Goal: Task Accomplishment & Management: Manage account settings

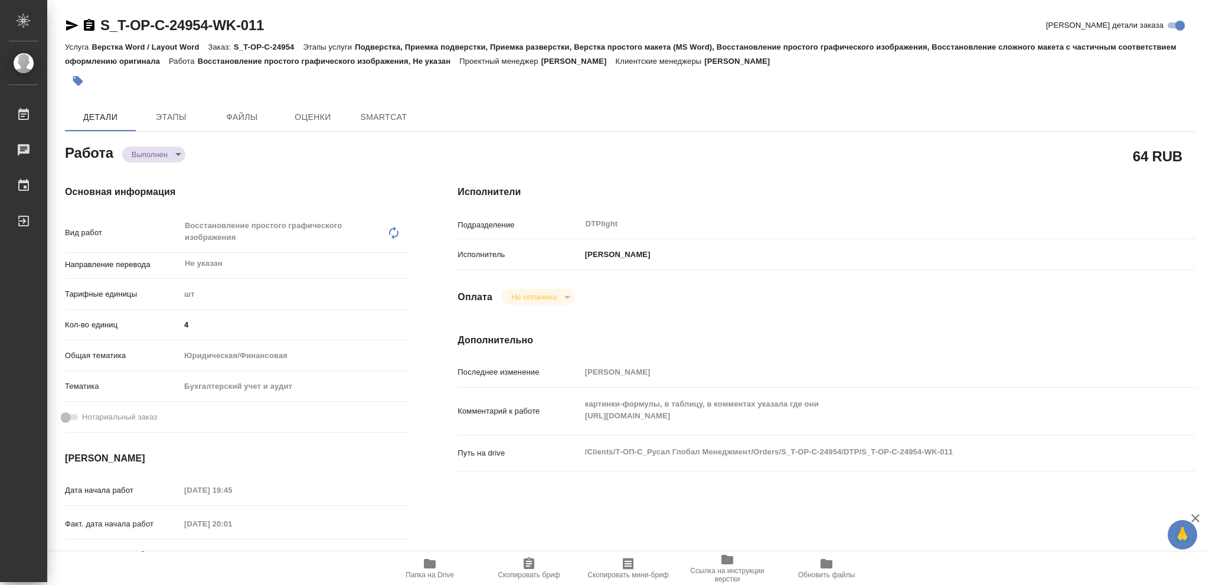
type textarea "x"
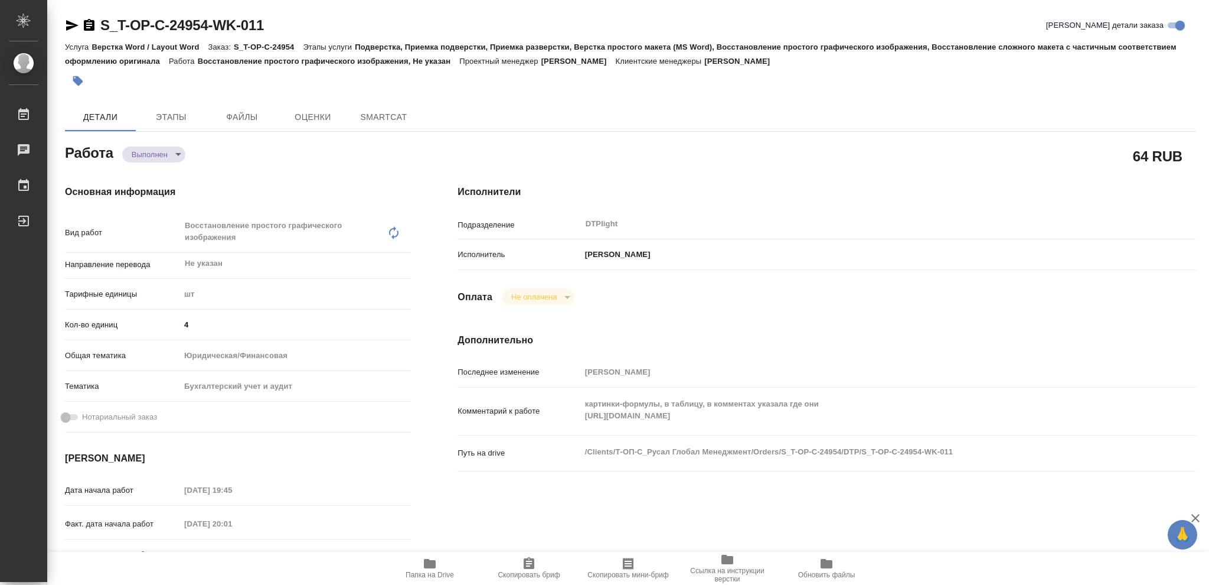
type textarea "x"
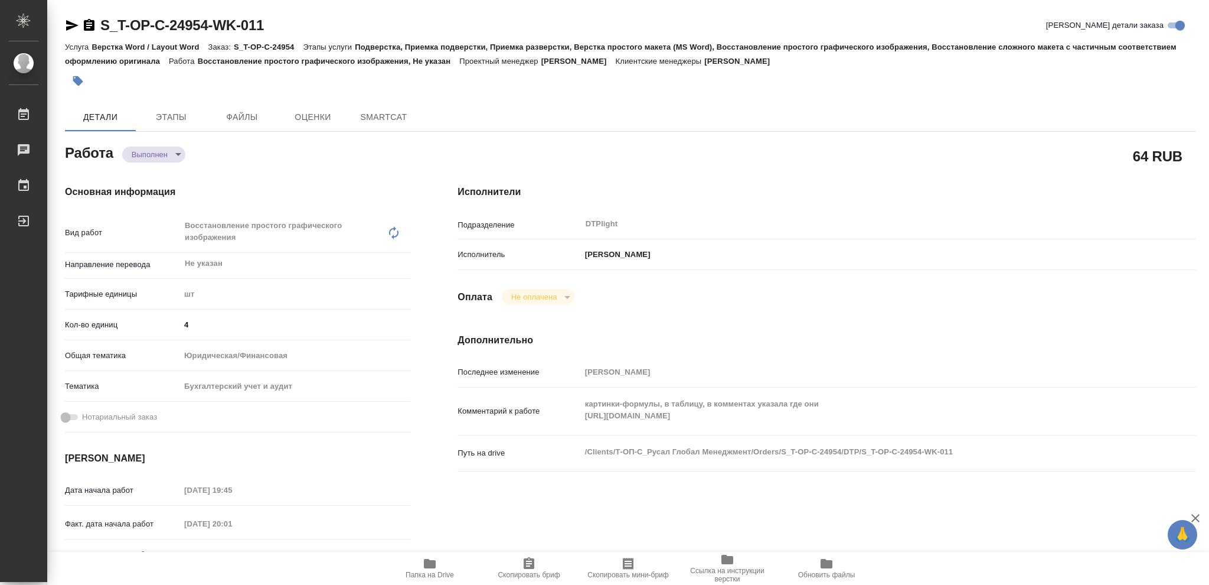
type textarea "x"
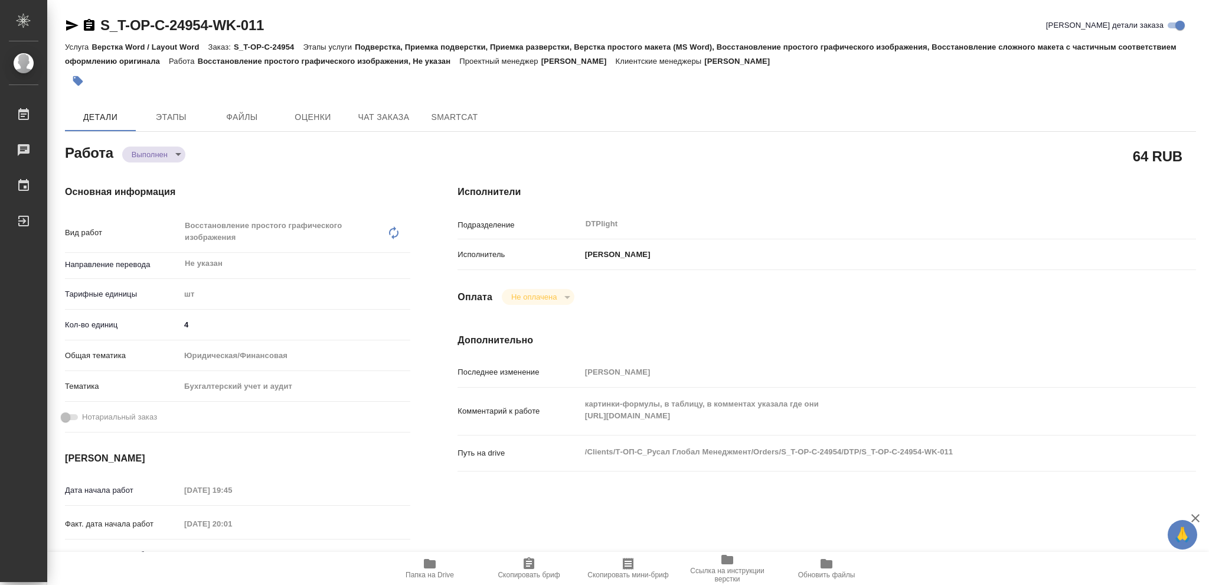
type textarea "x"
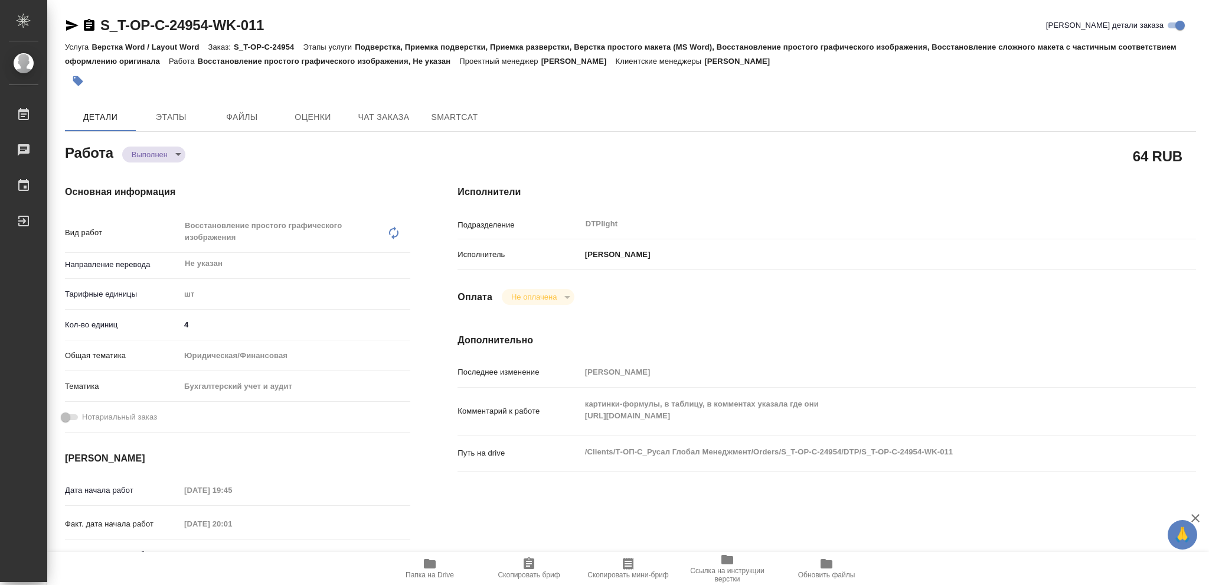
type textarea "x"
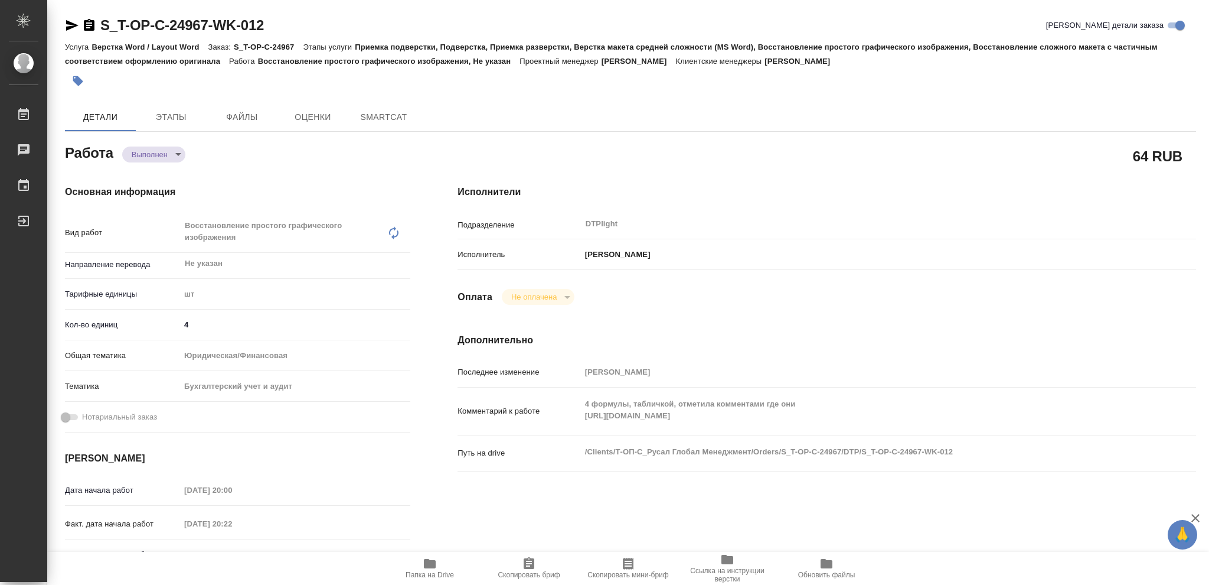
type textarea "x"
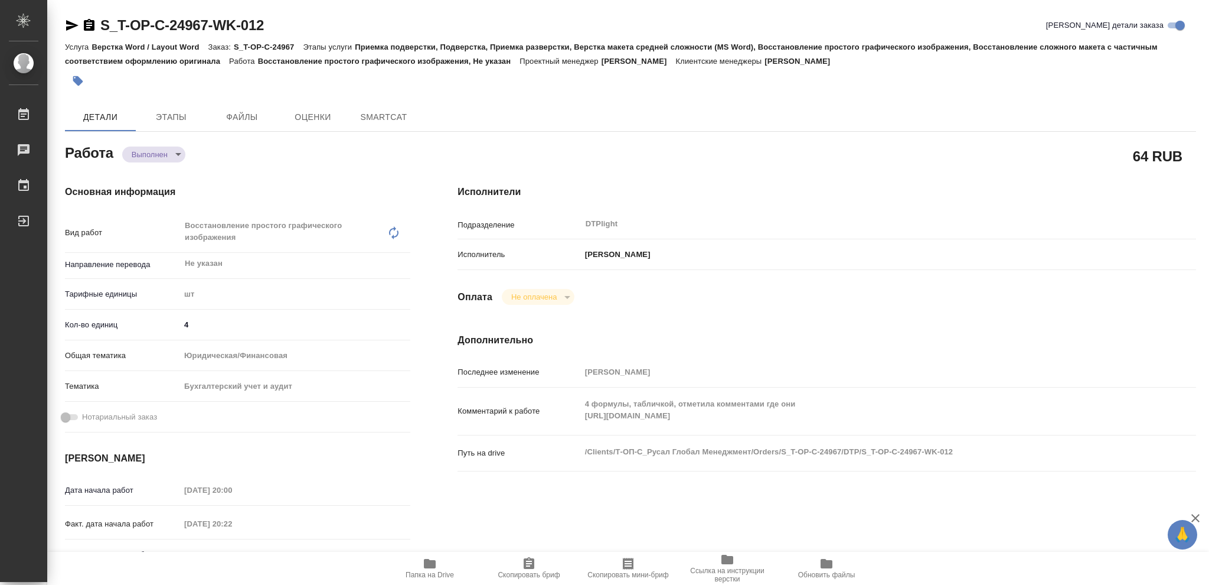
type textarea "x"
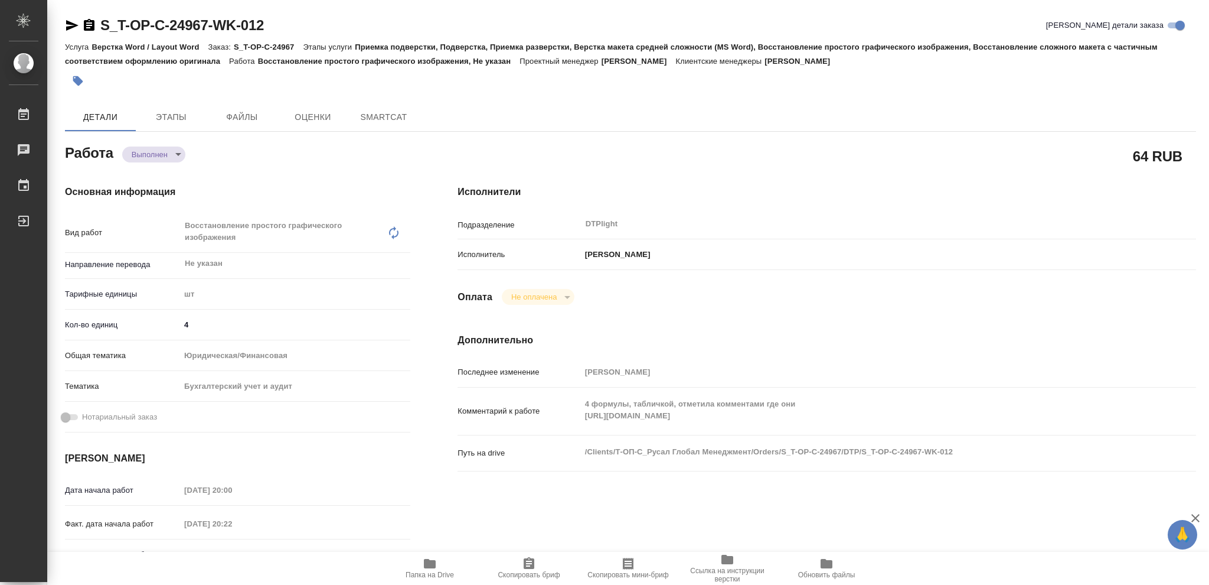
type textarea "x"
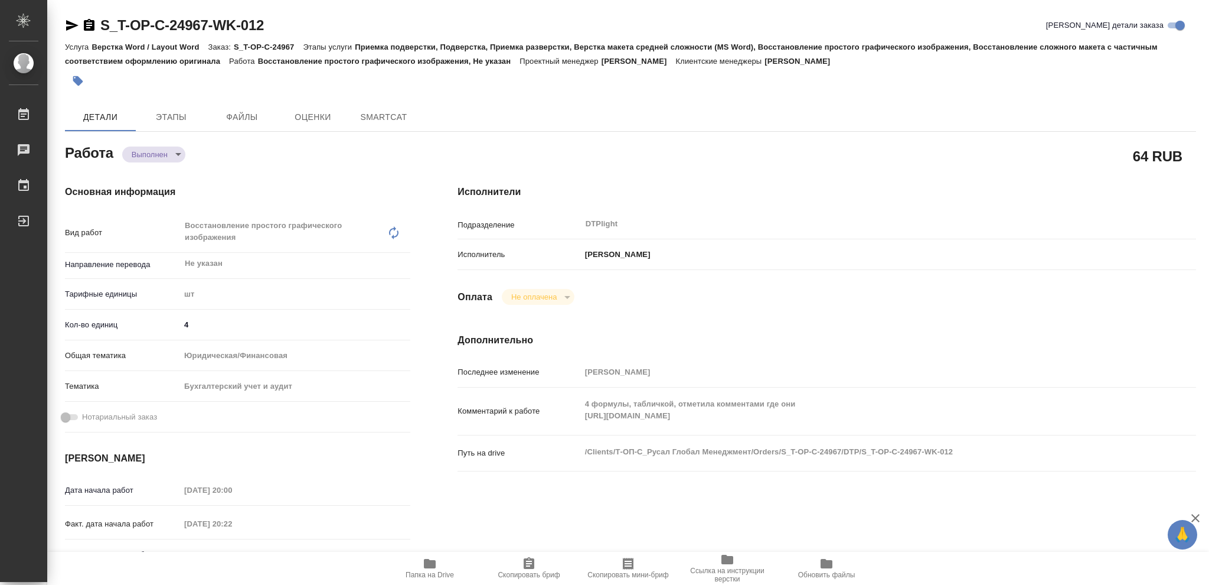
type textarea "x"
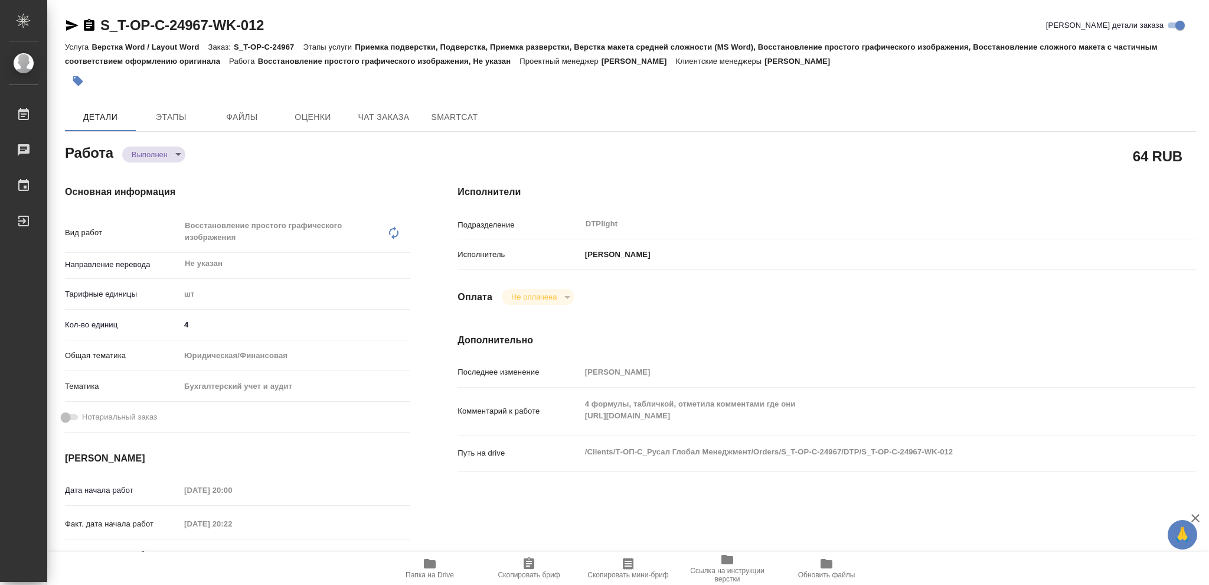
type textarea "x"
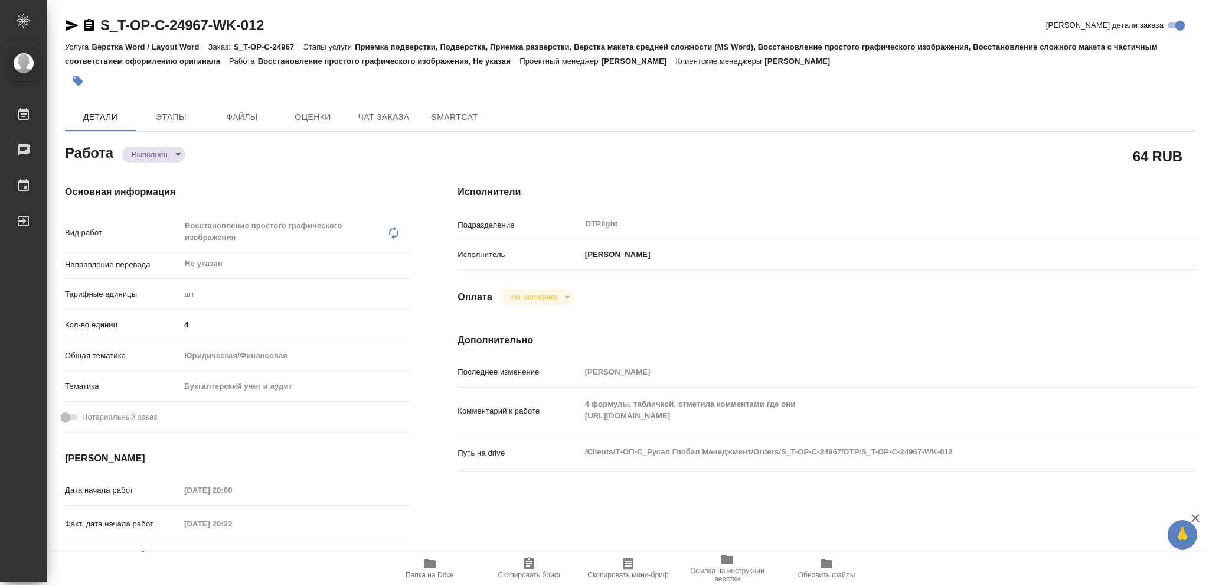
type textarea "x"
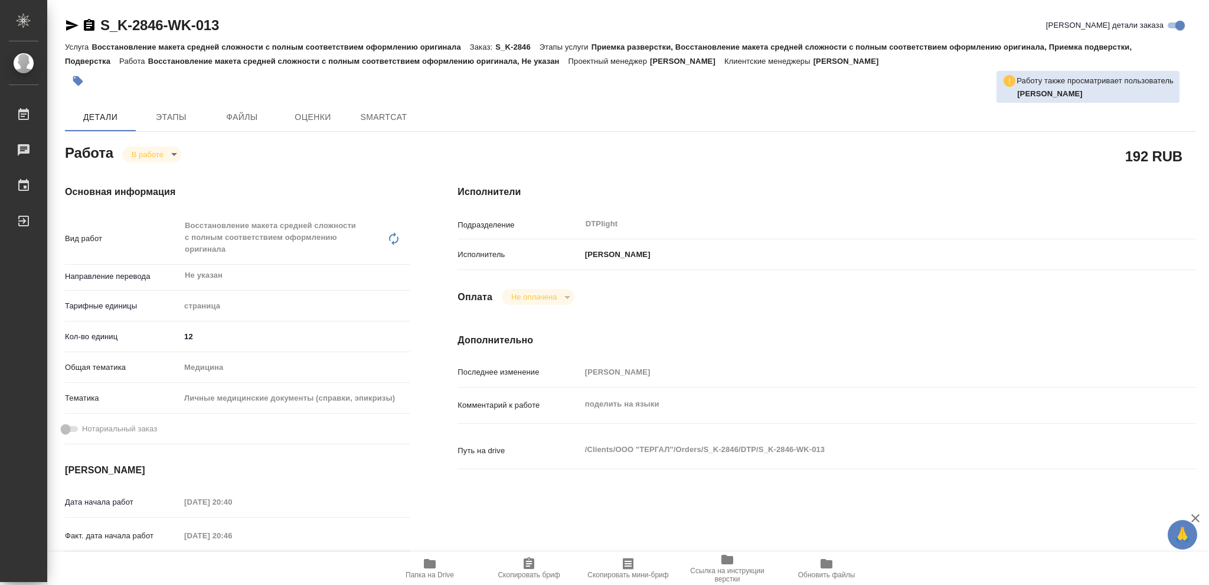
type textarea "x"
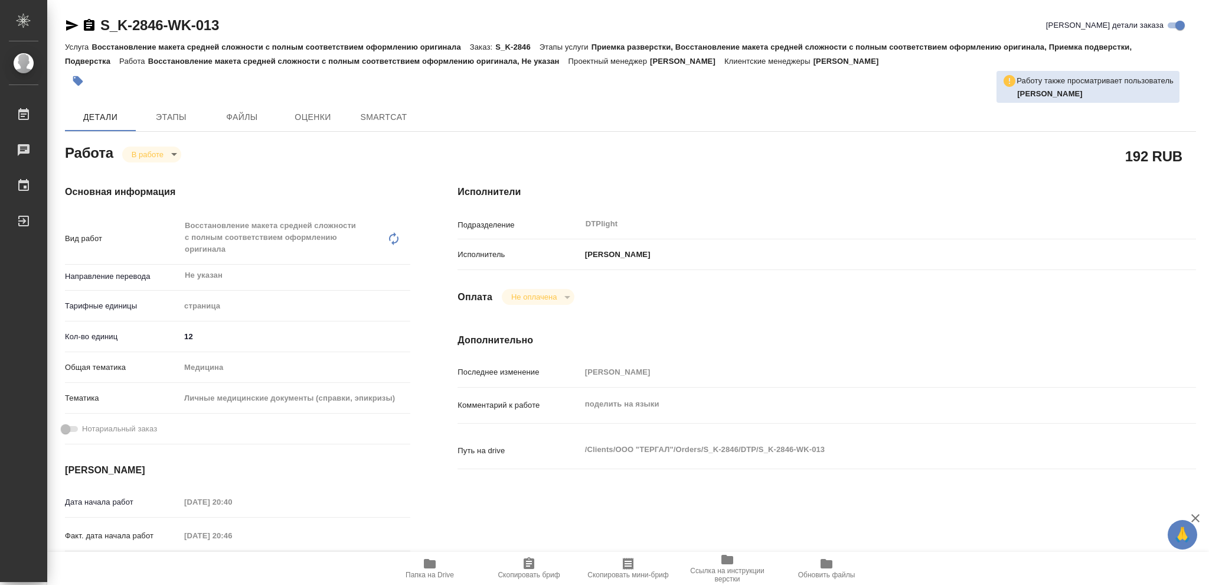
type textarea "x"
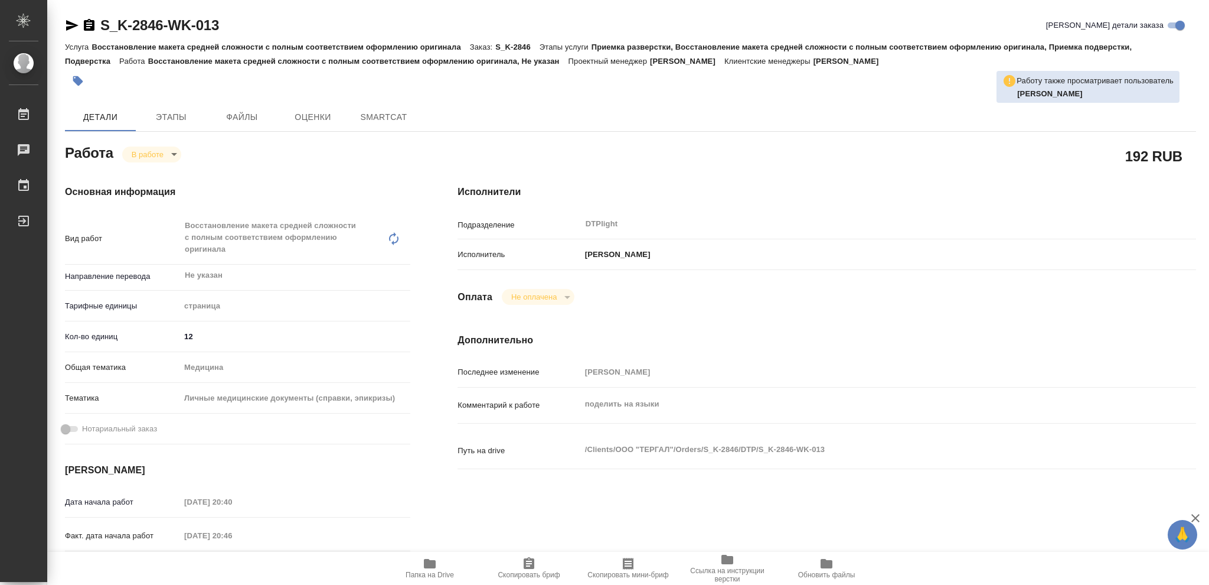
type textarea "x"
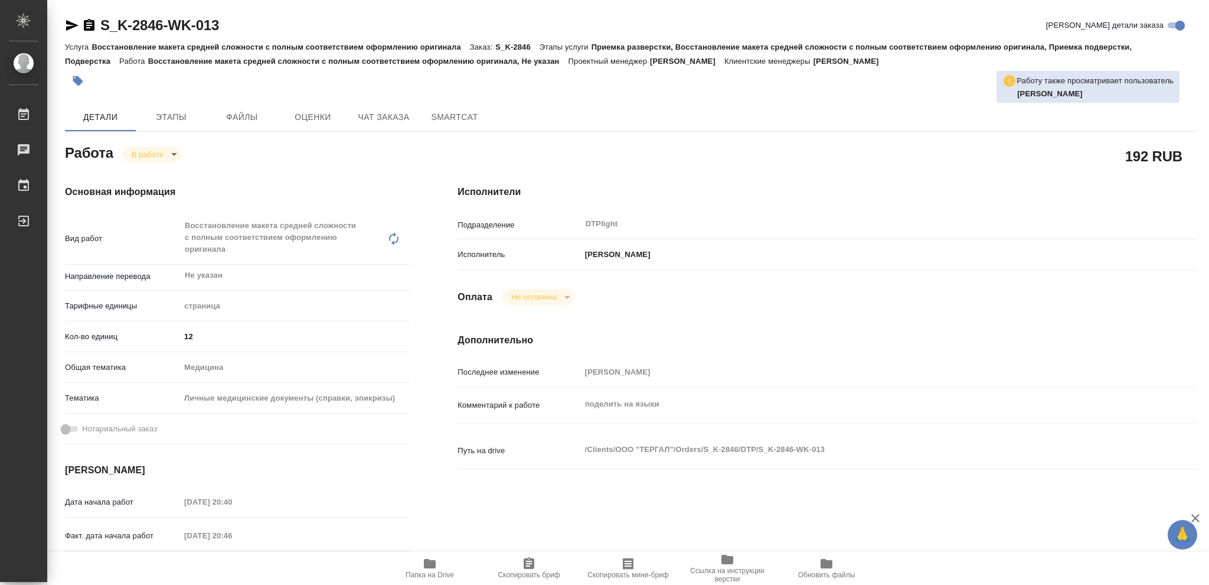
type textarea "x"
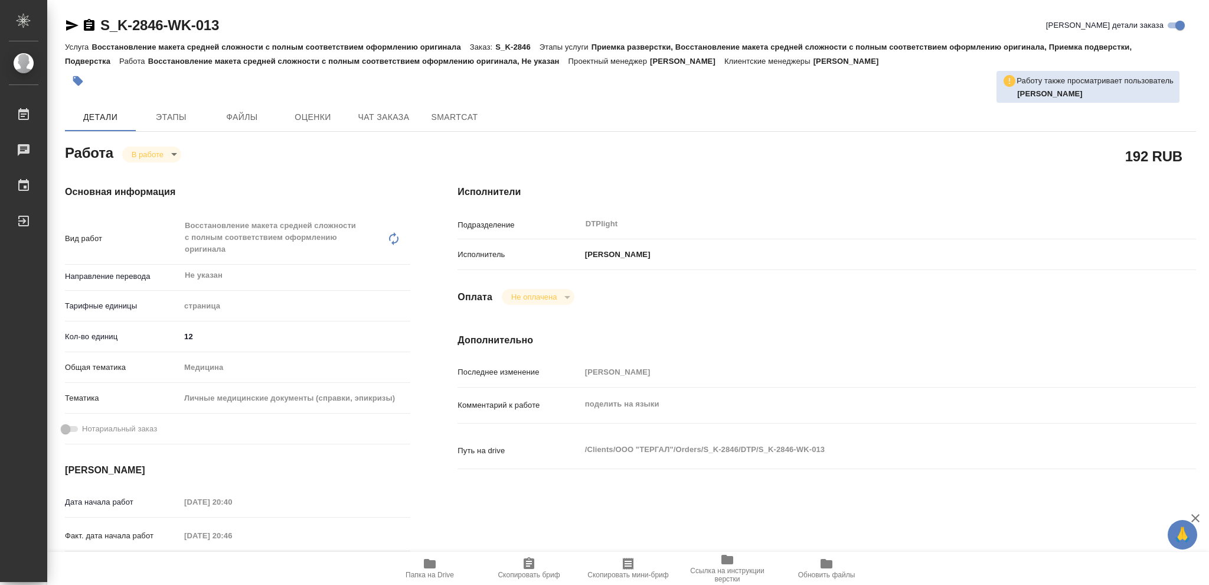
type textarea "x"
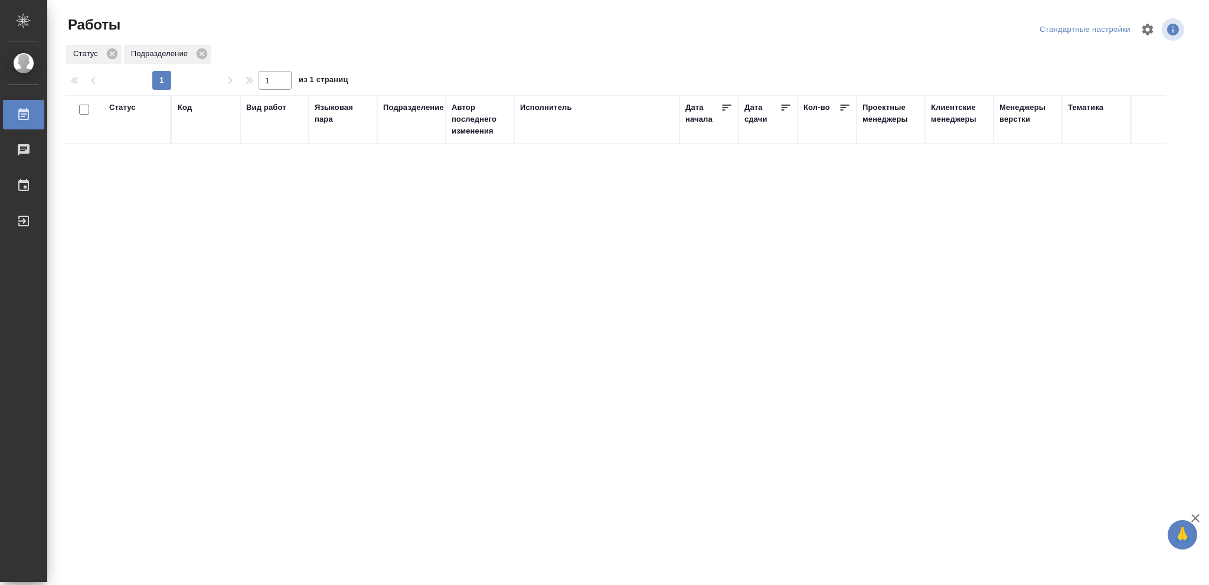
click at [128, 111] on div "Статус" at bounding box center [122, 108] width 27 height 12
click at [129, 139] on icon at bounding box center [131, 137] width 4 height 4
click at [129, 136] on icon at bounding box center [131, 135] width 8 height 8
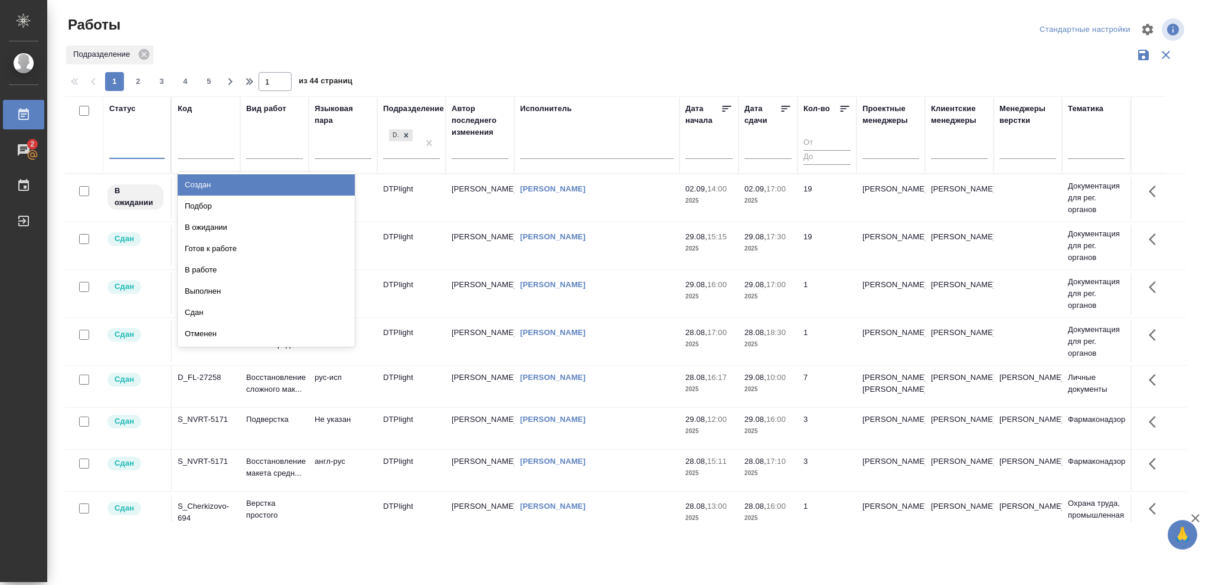
click at [132, 147] on div at bounding box center [137, 147] width 56 height 17
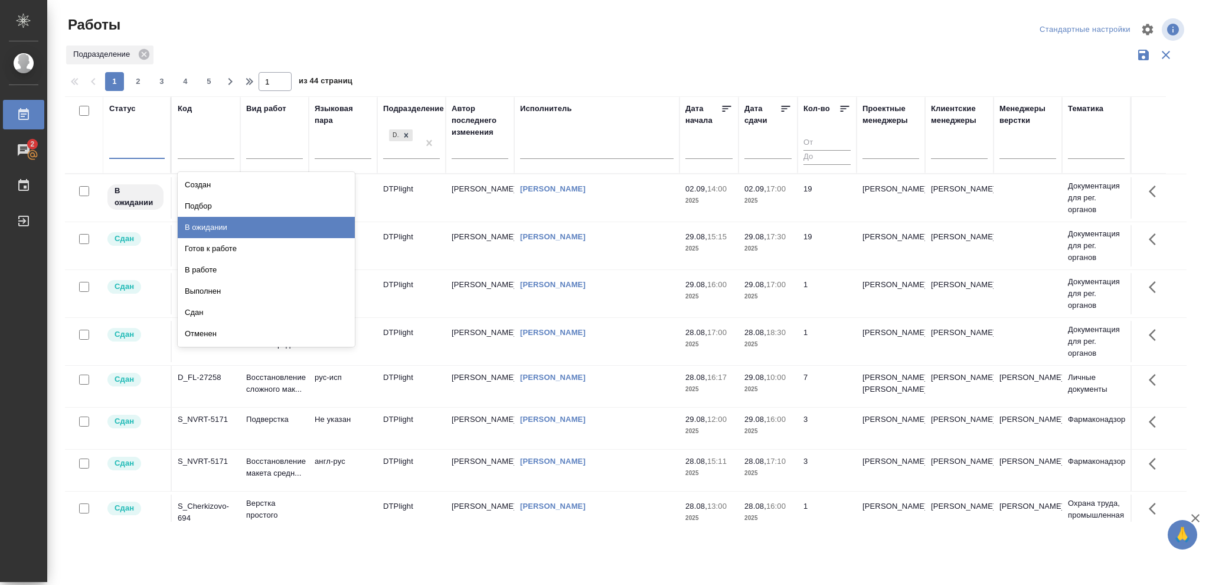
click at [196, 220] on div "В ожидании" at bounding box center [266, 227] width 177 height 21
